Goal: Task Accomplishment & Management: Complete application form

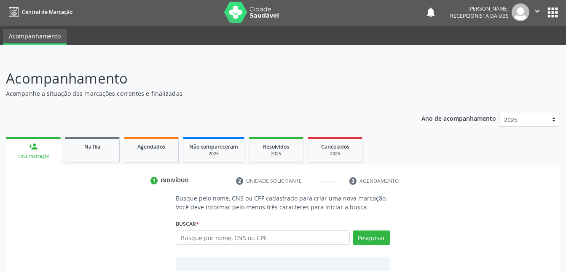
scroll to position [1, 0]
click at [233, 233] on input "text" at bounding box center [263, 237] width 174 height 14
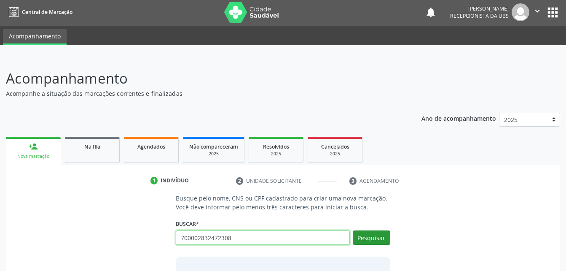
type input "700002832472308"
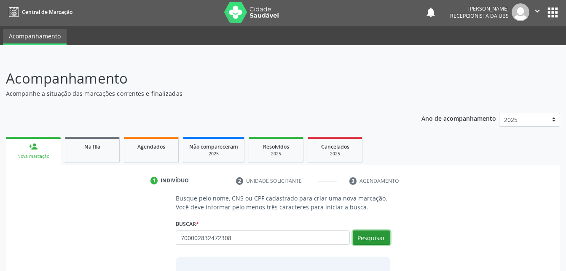
click at [383, 234] on button "Pesquisar" at bounding box center [372, 237] width 38 height 14
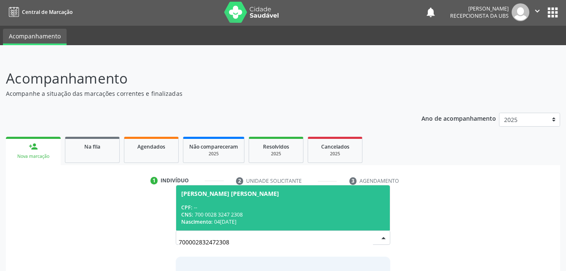
click at [283, 202] on span "[PERSON_NAME] [PERSON_NAME] CPF: -- CNS: 700 0028 3247 2308 Nascimento: [DATE]" at bounding box center [282, 207] width 213 height 45
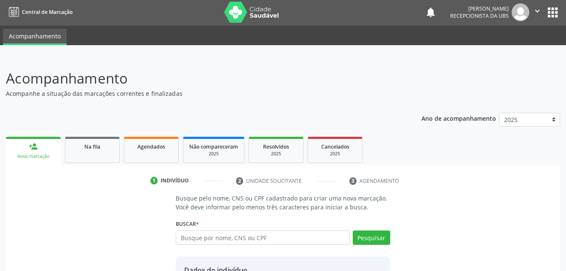
scroll to position [79, 0]
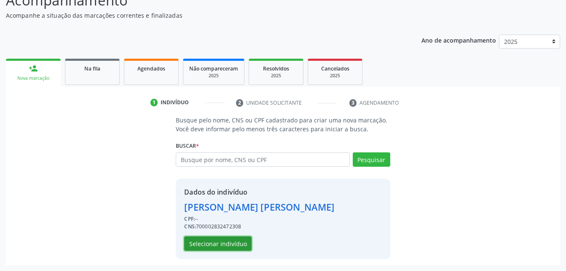
click at [232, 242] on button "Selecionar indivíduo" at bounding box center [217, 243] width 67 height 14
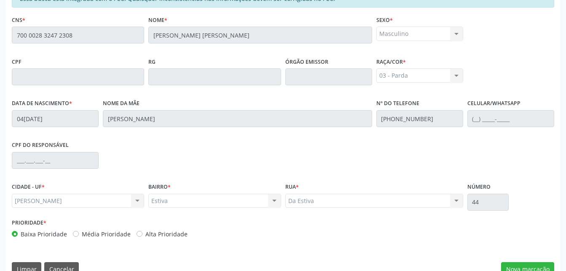
scroll to position [223, 0]
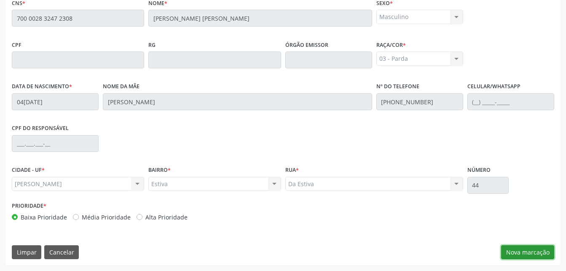
drag, startPoint x: 526, startPoint y: 248, endPoint x: 517, endPoint y: 205, distance: 43.6
click at [526, 248] on button "Nova marcação" at bounding box center [527, 252] width 53 height 14
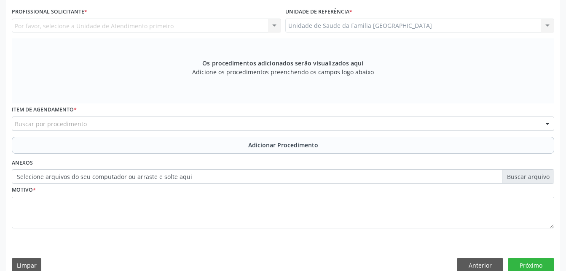
scroll to position [180, 0]
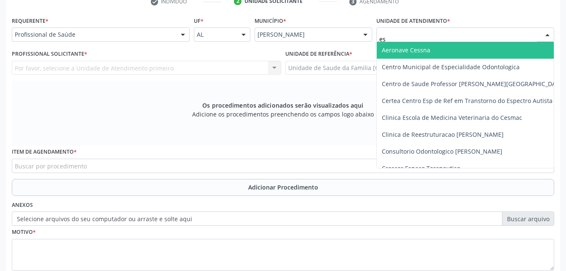
type input "est"
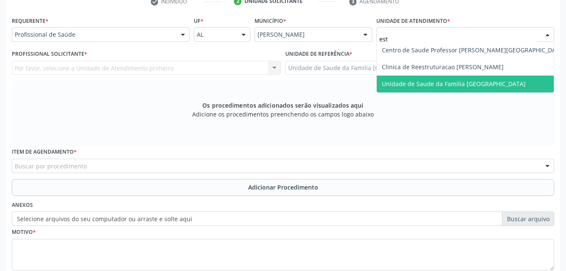
drag, startPoint x: 467, startPoint y: 82, endPoint x: 410, endPoint y: 92, distance: 57.7
click at [466, 83] on span "Unidade de Saude da Familia [GEOGRAPHIC_DATA]" at bounding box center [454, 84] width 144 height 8
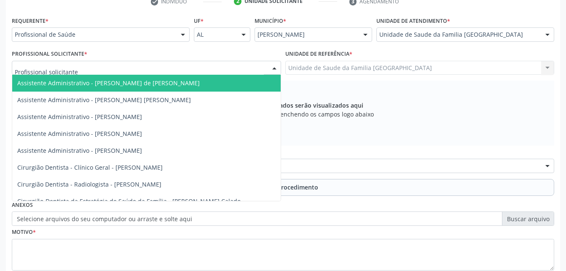
click at [151, 70] on div at bounding box center [146, 68] width 269 height 14
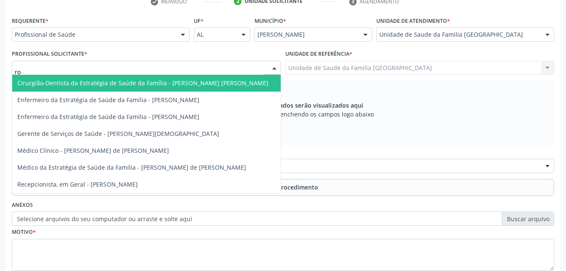
type input "rod"
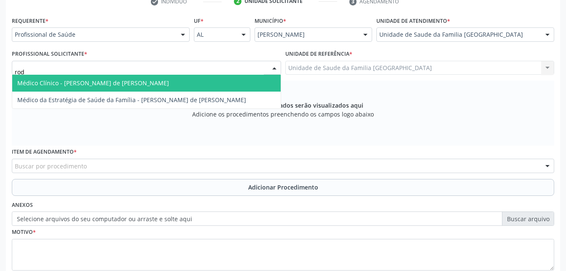
click at [163, 83] on span "Médico Clínico - [PERSON_NAME] de [PERSON_NAME]" at bounding box center [146, 83] width 269 height 17
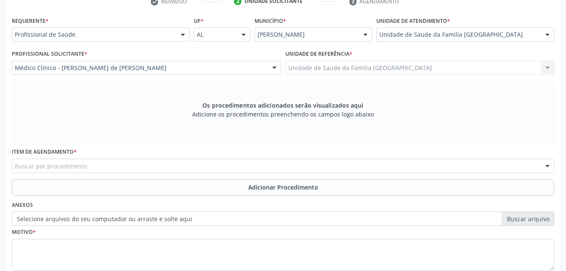
click at [147, 162] on div "Buscar por procedimento" at bounding box center [283, 166] width 543 height 14
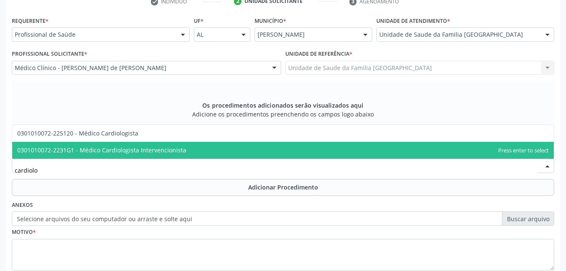
click at [150, 150] on span "0301010072-2231G1 - Médico Cardiologista Intervencionista" at bounding box center [101, 150] width 169 height 8
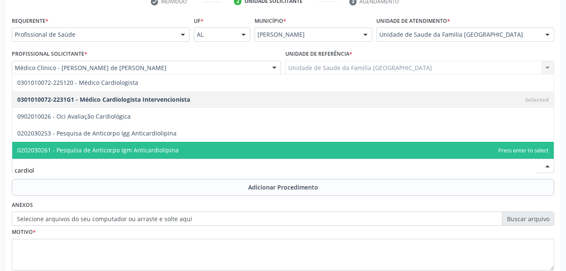
type input "cardiolo"
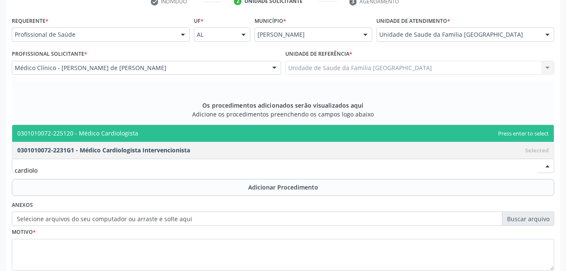
click at [180, 130] on span "0301010072-225120 - Médico Cardiologista" at bounding box center [283, 133] width 542 height 17
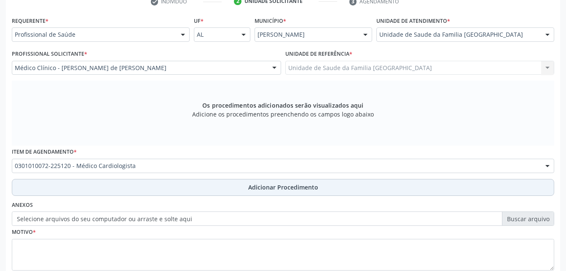
click at [207, 181] on button "Adicionar Procedimento" at bounding box center [283, 187] width 543 height 17
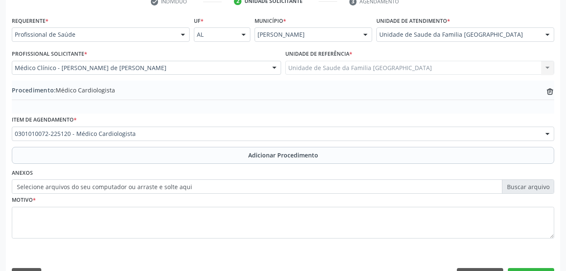
click at [177, 186] on label "Selecione arquivos do seu computador ou arraste e solte aqui" at bounding box center [283, 186] width 543 height 14
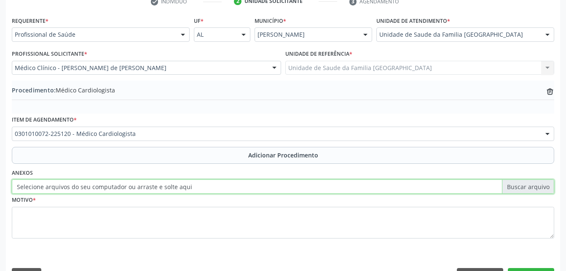
click at [177, 186] on input "Selecione arquivos do seu computador ou arraste e solte aqui" at bounding box center [283, 186] width 543 height 14
type input "C:\fakepath\WhatsApp Image [DATE] 14.24.01.jpeg"
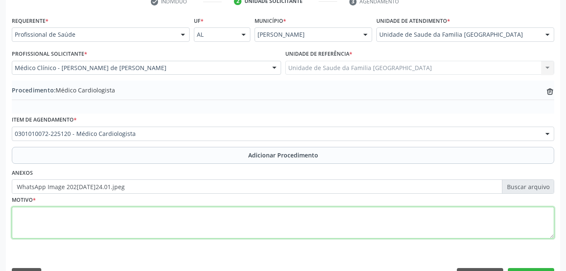
click at [269, 226] on textarea at bounding box center [283, 223] width 543 height 32
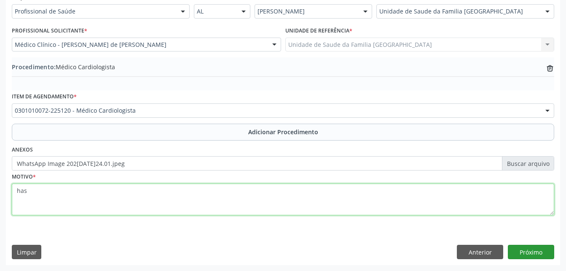
type textarea "has"
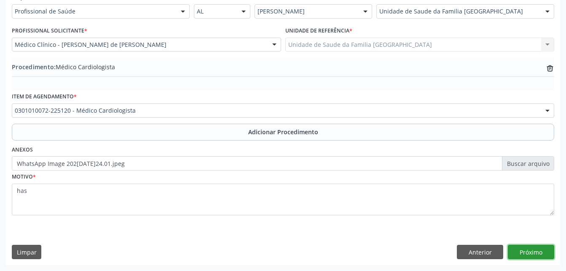
click at [522, 255] on button "Próximo" at bounding box center [531, 252] width 46 height 14
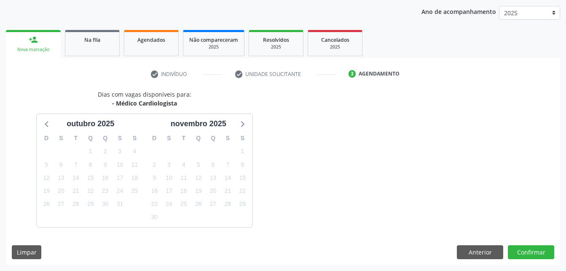
scroll to position [133, 0]
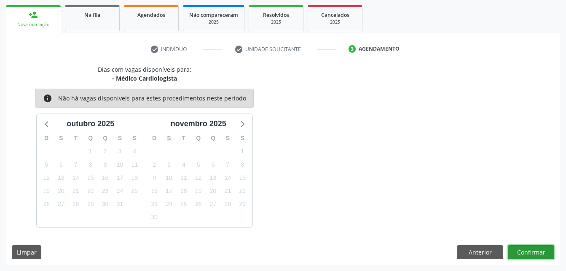
click at [522, 254] on button "Confirmar" at bounding box center [531, 252] width 46 height 14
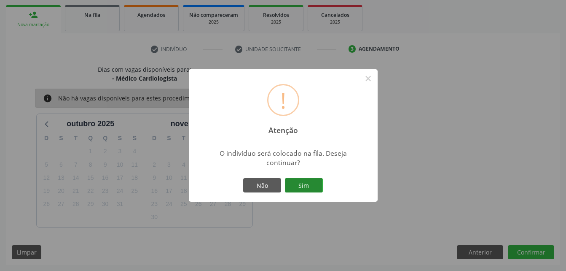
click at [292, 188] on button "Sim" at bounding box center [304, 185] width 38 height 14
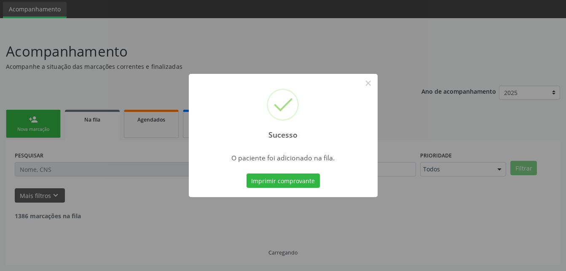
scroll to position [19, 0]
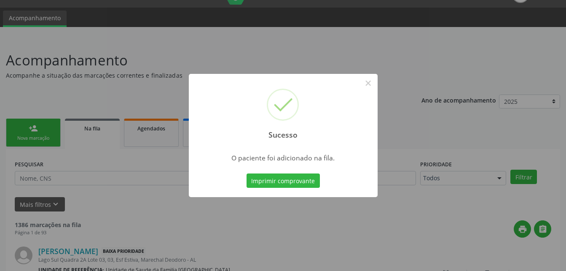
click at [43, 136] on div "Sucesso × O paciente foi adicionado na fila. Imprimir comprovante Cancel" at bounding box center [283, 135] width 566 height 271
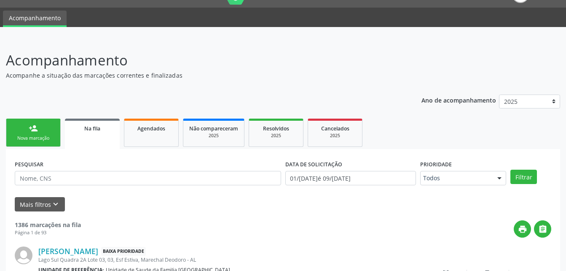
click at [46, 133] on link "person_add Nova marcação" at bounding box center [33, 132] width 55 height 28
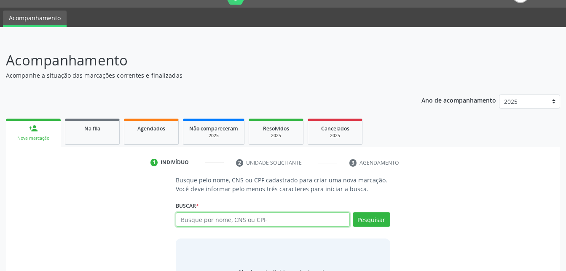
click at [233, 218] on input "text" at bounding box center [263, 219] width 174 height 14
type input "700002832472308"
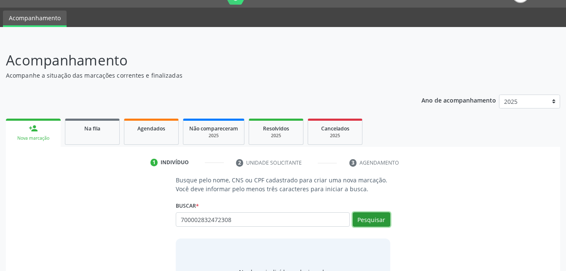
click at [371, 220] on button "Pesquisar" at bounding box center [372, 219] width 38 height 14
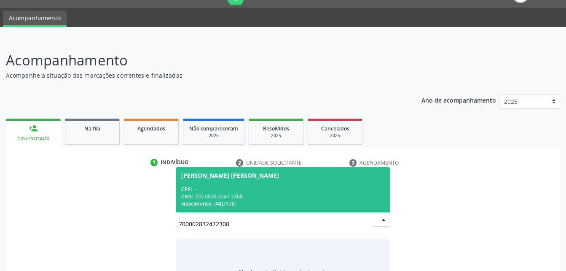
click at [329, 193] on div "CNS: 700 0028 3247 2308" at bounding box center [282, 196] width 203 height 7
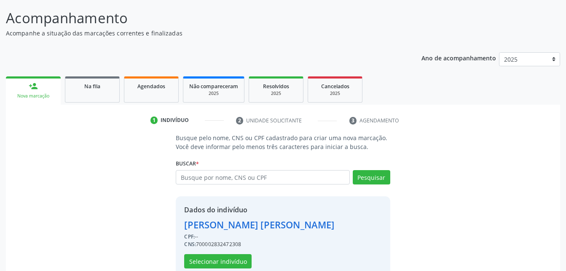
scroll to position [79, 0]
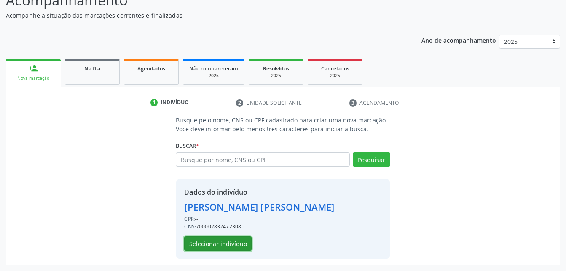
click at [225, 245] on button "Selecionar indivíduo" at bounding box center [217, 243] width 67 height 14
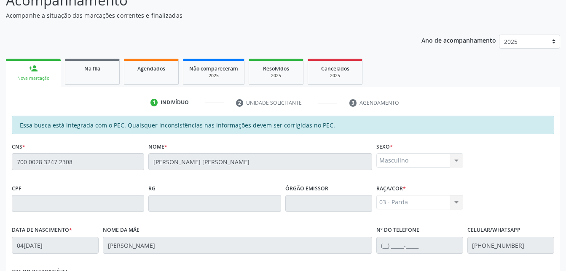
scroll to position [223, 0]
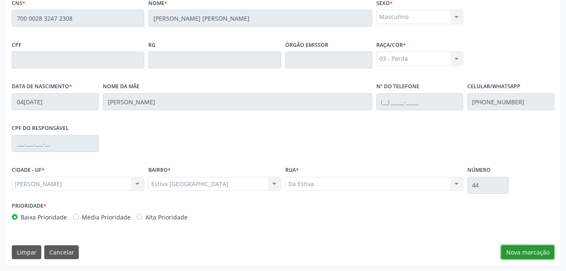
click at [541, 253] on button "Nova marcação" at bounding box center [527, 252] width 53 height 14
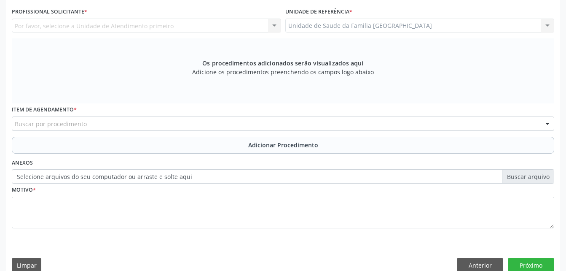
scroll to position [138, 0]
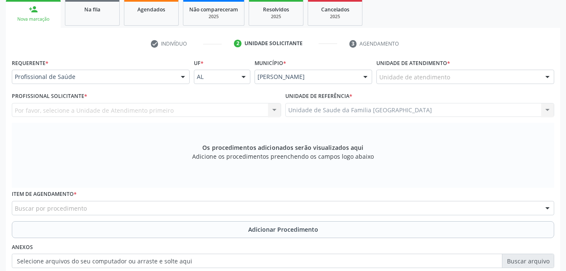
click at [450, 71] on div "Unidade de atendimento" at bounding box center [466, 77] width 178 height 14
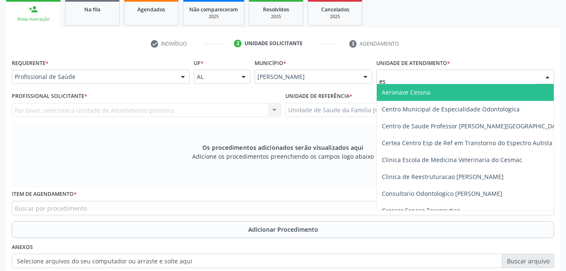
type input "est"
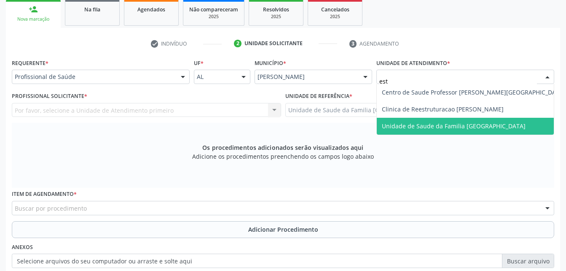
click at [465, 122] on span "Unidade de Saude da Familia [GEOGRAPHIC_DATA]" at bounding box center [454, 126] width 144 height 8
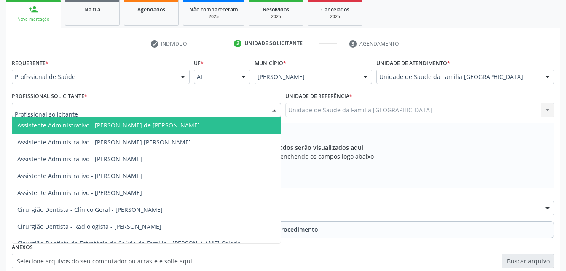
click at [131, 109] on div at bounding box center [146, 110] width 269 height 14
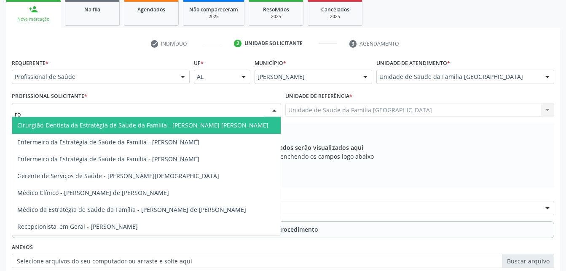
type input "rod"
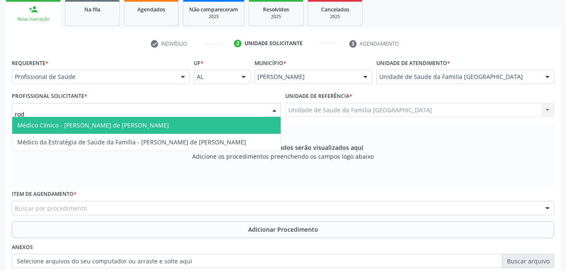
click at [135, 122] on span "Médico Clínico - [PERSON_NAME] de [PERSON_NAME]" at bounding box center [93, 125] width 152 height 8
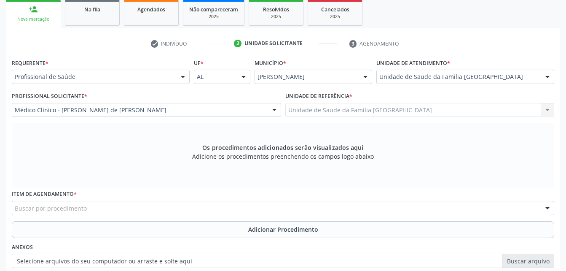
scroll to position [180, 0]
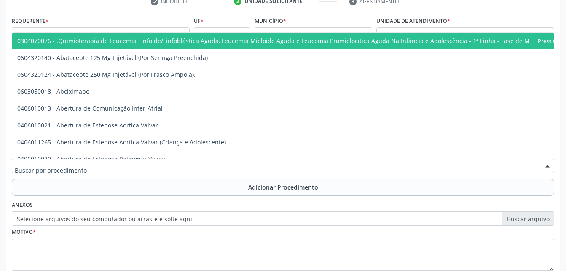
click at [152, 165] on div at bounding box center [283, 166] width 543 height 14
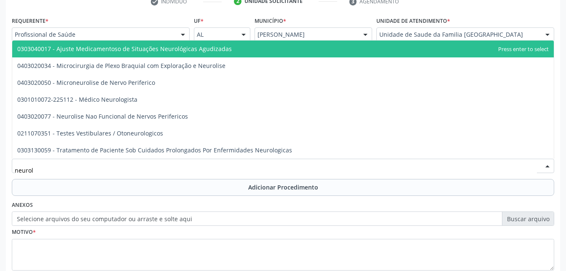
type input "neurolo"
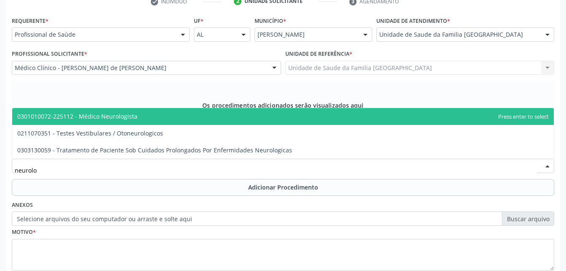
click at [136, 110] on span "0301010072-225112 - Médico Neurologista" at bounding box center [283, 116] width 542 height 17
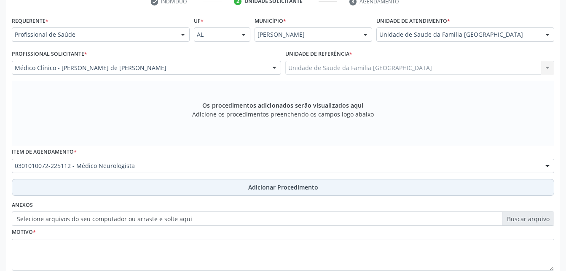
click at [147, 189] on button "Adicionar Procedimento" at bounding box center [283, 187] width 543 height 17
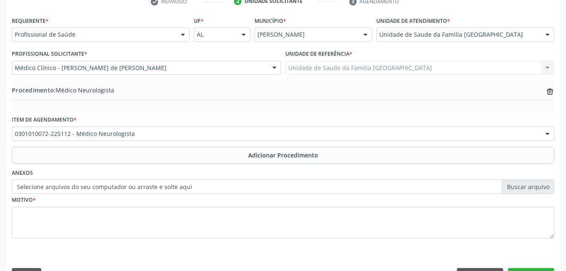
click at [142, 184] on label "Selecione arquivos do seu computador ou arraste e solte aqui" at bounding box center [283, 186] width 543 height 14
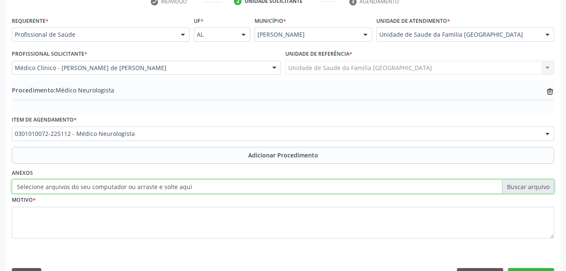
click at [142, 184] on input "Selecione arquivos do seu computador ou arraste e solte aqui" at bounding box center [283, 186] width 543 height 14
type input "C:\fakepath\WhatsApp Image 202[DATE]24.01 (1).jpeg"
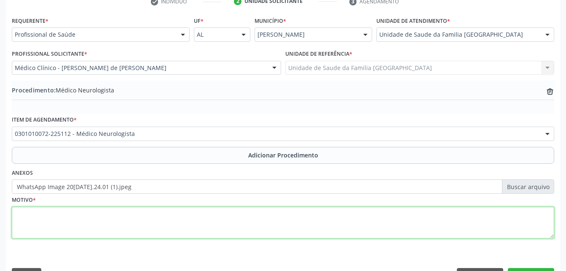
click at [202, 224] on textarea at bounding box center [283, 223] width 543 height 32
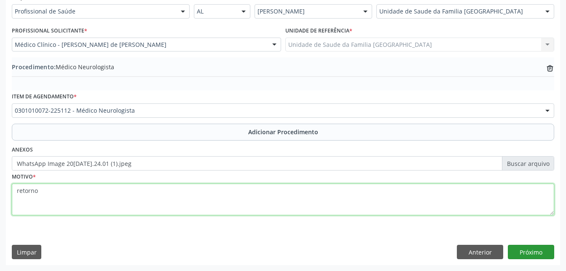
type textarea "retorno"
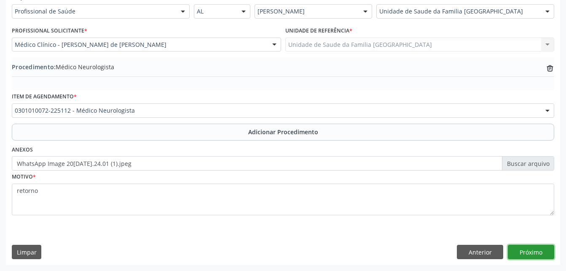
click at [544, 254] on button "Próximo" at bounding box center [531, 252] width 46 height 14
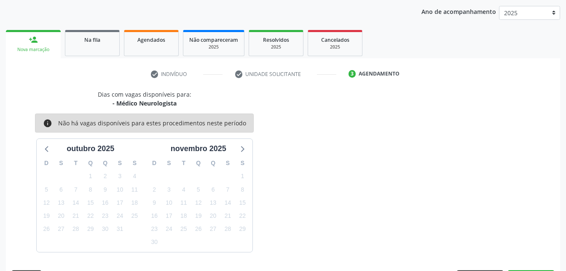
scroll to position [133, 0]
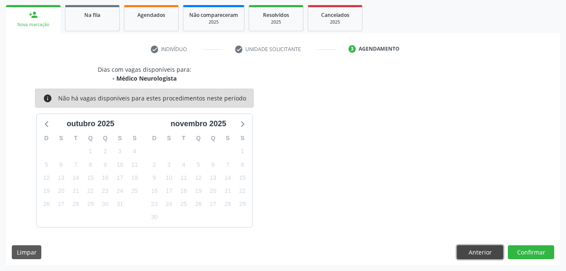
click at [495, 252] on button "Anterior" at bounding box center [480, 252] width 46 height 14
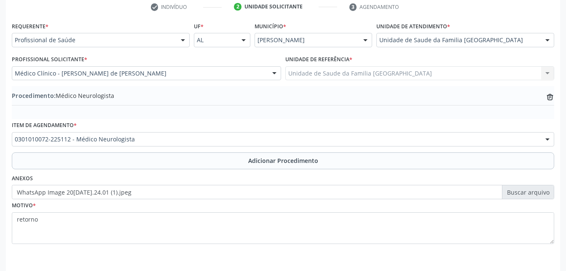
scroll to position [204, 0]
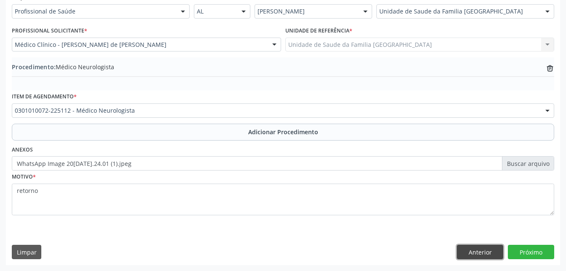
drag, startPoint x: 477, startPoint y: 245, endPoint x: 473, endPoint y: 240, distance: 6.7
click at [478, 244] on div "Requerente * Profissional de Saúde Profissional de Saúde Paciente Nenhum result…" at bounding box center [283, 127] width 555 height 273
click at [472, 249] on button "Anterior" at bounding box center [480, 252] width 46 height 14
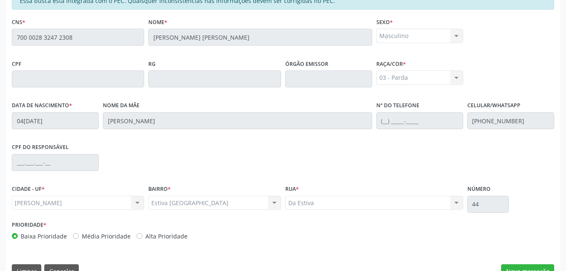
scroll to position [223, 0]
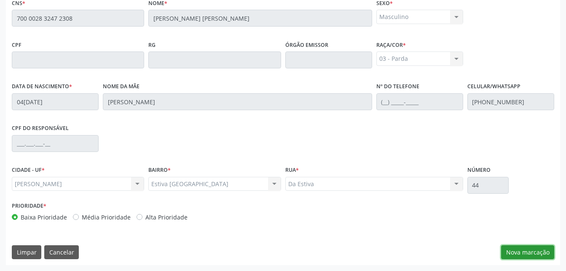
click at [530, 253] on button "Nova marcação" at bounding box center [527, 252] width 53 height 14
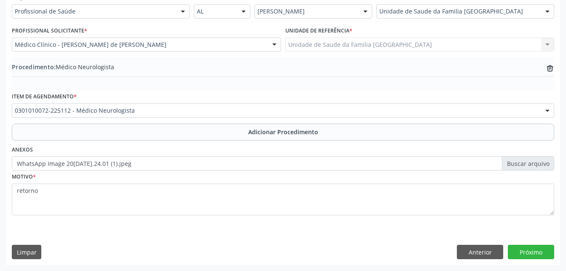
scroll to position [204, 0]
click at [538, 250] on button "Próximo" at bounding box center [531, 252] width 46 height 14
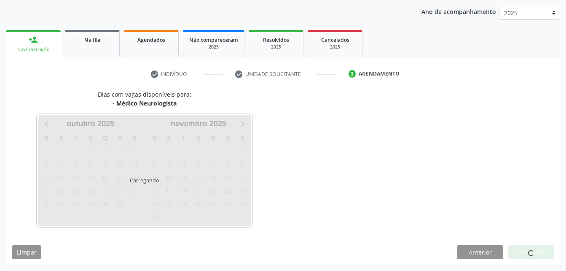
scroll to position [133, 0]
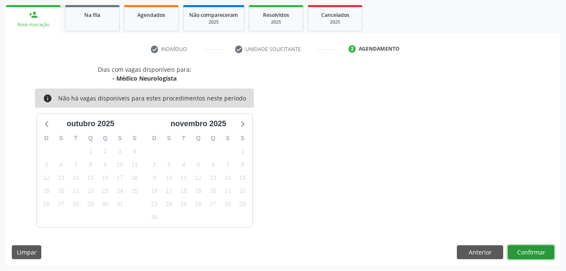
click at [525, 250] on button "Confirmar" at bounding box center [531, 252] width 46 height 14
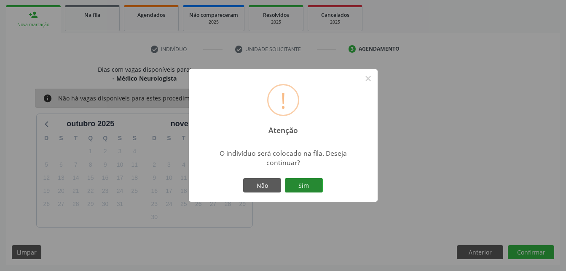
click at [302, 179] on button "Sim" at bounding box center [304, 185] width 38 height 14
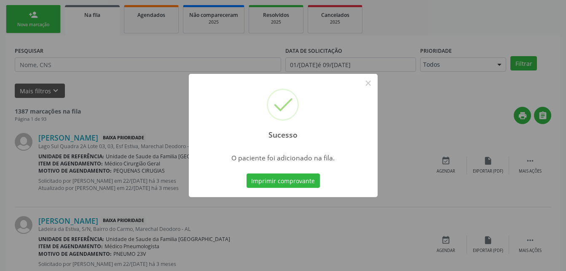
scroll to position [19, 0]
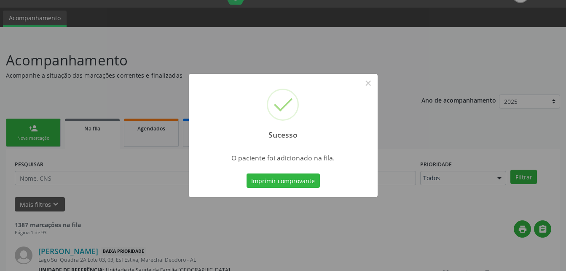
click at [137, 146] on div "Sucesso × O paciente foi adicionado na fila. Imprimir comprovante Cancel" at bounding box center [283, 135] width 566 height 271
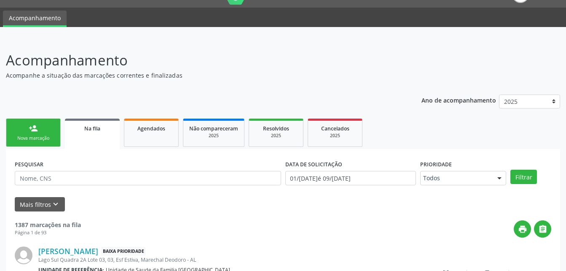
click at [90, 140] on link "Na fila" at bounding box center [92, 133] width 55 height 30
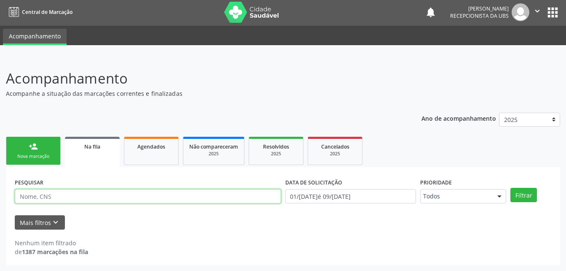
click at [101, 196] on input "text" at bounding box center [148, 196] width 267 height 14
paste input "700 0028 3247 2308"
type input "700 0028 3247 2308"
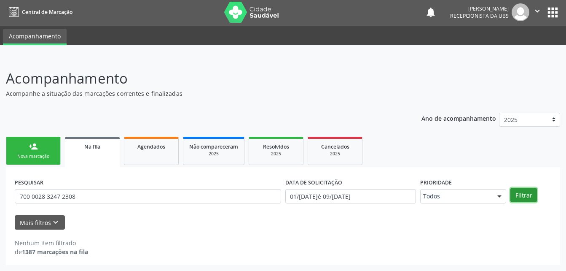
click at [530, 194] on button "Filtrar" at bounding box center [524, 195] width 27 height 14
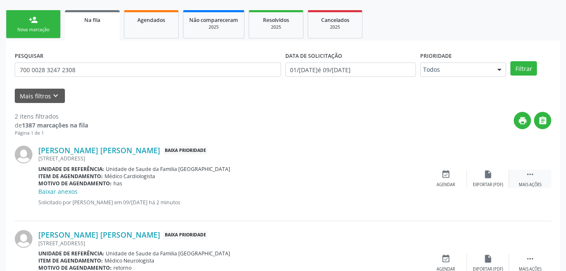
click at [523, 176] on div " Mais ações" at bounding box center [530, 179] width 42 height 18
click at [487, 175] on icon "edit" at bounding box center [488, 174] width 9 height 9
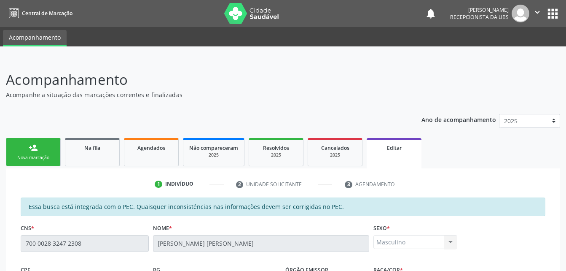
scroll to position [234, 0]
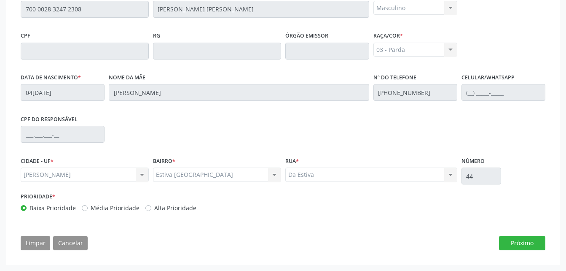
click at [547, 245] on div "Essa busca está integrada com o PEC. Quaisquer inconsistências nas informações …" at bounding box center [283, 109] width 537 height 293
click at [534, 246] on button "Próximo" at bounding box center [522, 243] width 46 height 14
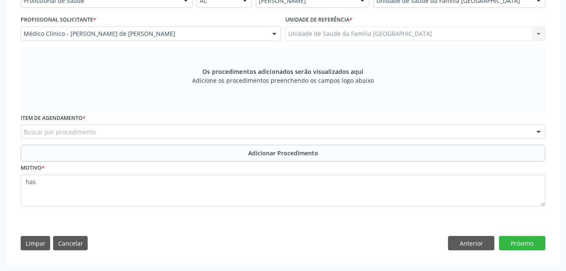
scroll to position [217, 0]
click at [124, 130] on div "Buscar por procedimento" at bounding box center [283, 131] width 525 height 14
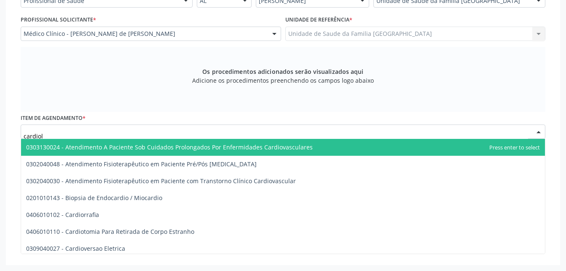
type input "cardiolo"
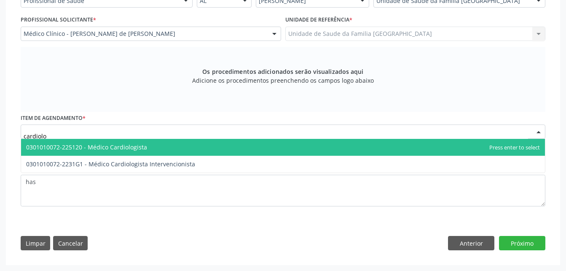
click at [129, 148] on span "0301010072-225120 - Médico Cardiologista" at bounding box center [86, 147] width 121 height 8
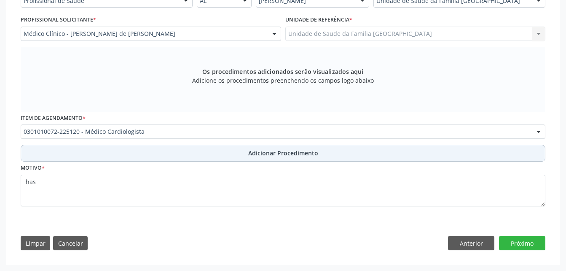
click at [284, 153] on span "Adicionar Procedimento" at bounding box center [283, 152] width 70 height 9
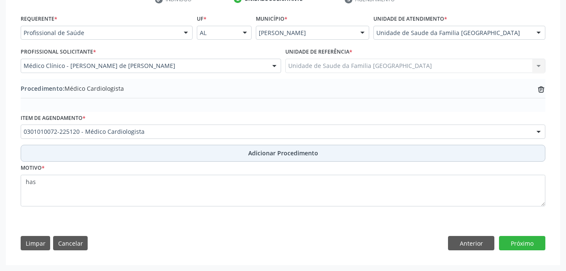
scroll to position [185, 0]
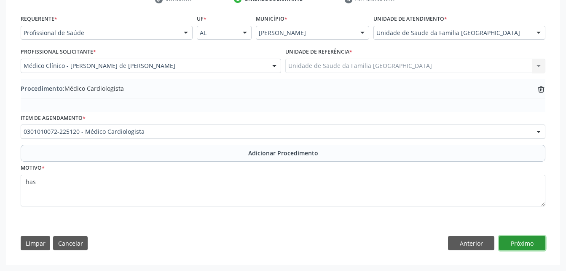
click at [528, 244] on button "Próximo" at bounding box center [522, 243] width 46 height 14
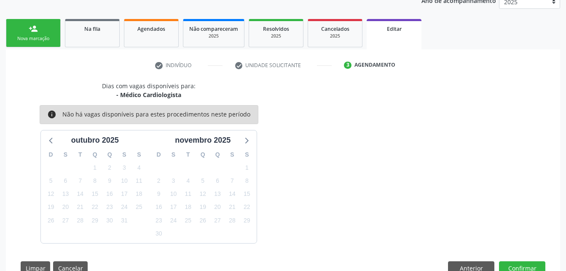
scroll to position [144, 0]
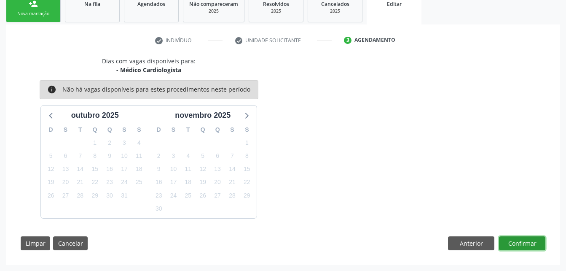
click at [528, 244] on button "Confirmar" at bounding box center [522, 243] width 46 height 14
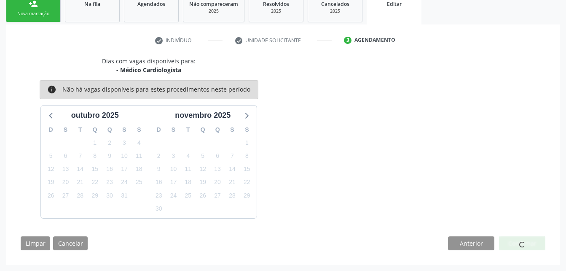
scroll to position [0, 0]
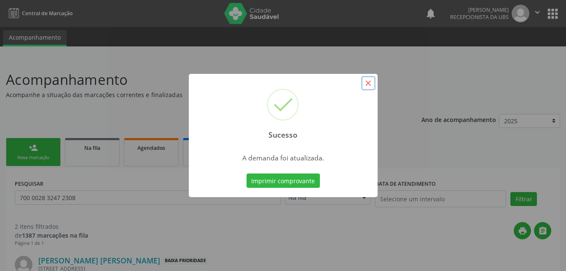
click at [368, 83] on button "×" at bounding box center [368, 83] width 14 height 14
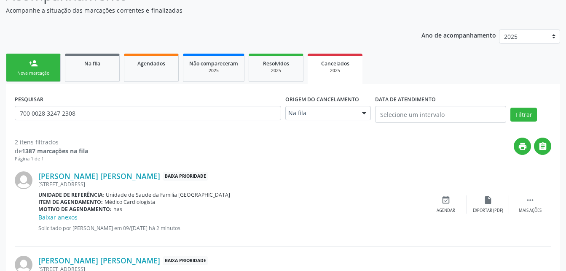
scroll to position [127, 0]
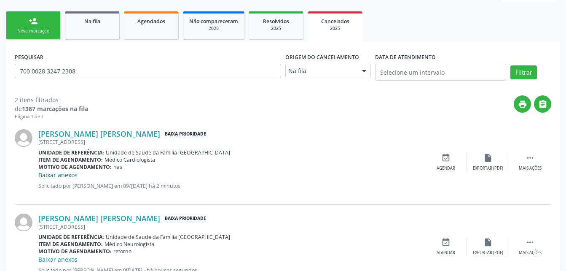
click at [46, 173] on link "Baixar anexos" at bounding box center [57, 175] width 39 height 8
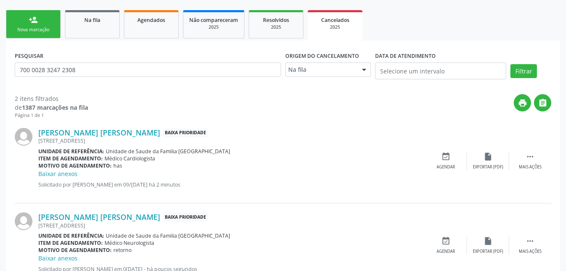
scroll to position [159, 0]
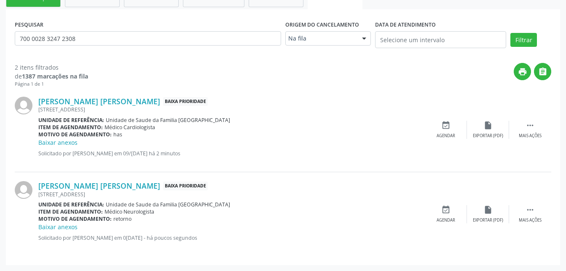
click at [230, 73] on div "print " at bounding box center [319, 75] width 463 height 25
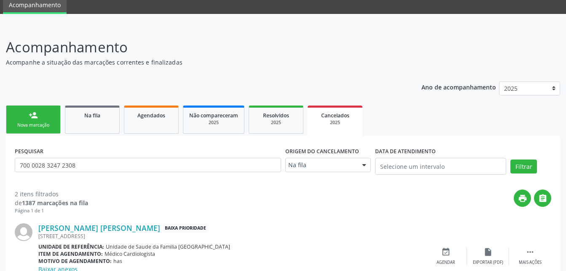
scroll to position [0, 0]
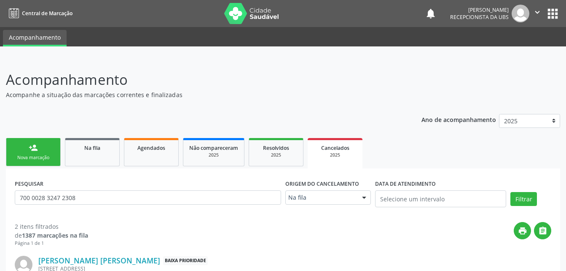
click at [538, 13] on icon "" at bounding box center [537, 12] width 9 height 9
click at [531, 51] on link "Sair" at bounding box center [516, 52] width 58 height 12
